Goal: Navigation & Orientation: Find specific page/section

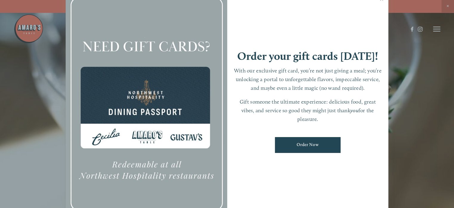
click at [39, 175] on div at bounding box center [227, 104] width 454 height 208
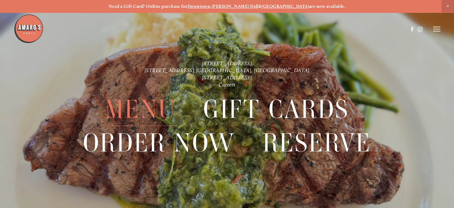
click at [160, 116] on span "Menu" at bounding box center [140, 109] width 71 height 33
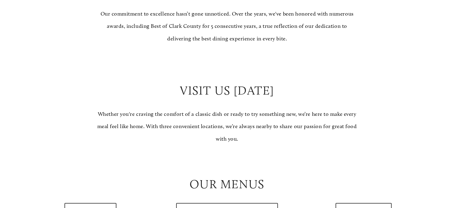
scroll to position [538, 0]
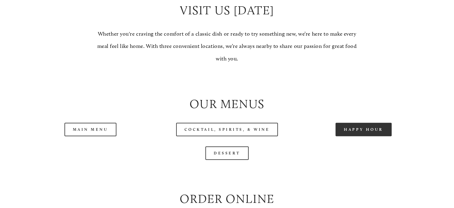
click at [347, 136] on link "Happy Hour" at bounding box center [364, 129] width 56 height 13
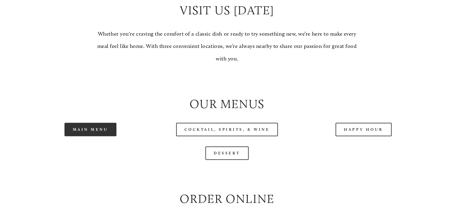
click at [88, 136] on link "Main Menu" at bounding box center [91, 129] width 52 height 13
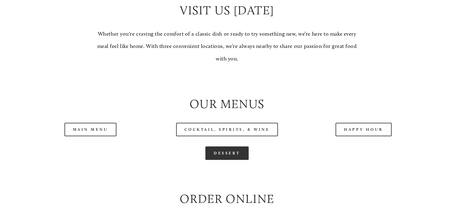
click at [218, 160] on link "Dessert" at bounding box center [227, 152] width 43 height 13
